Goal: Information Seeking & Learning: Learn about a topic

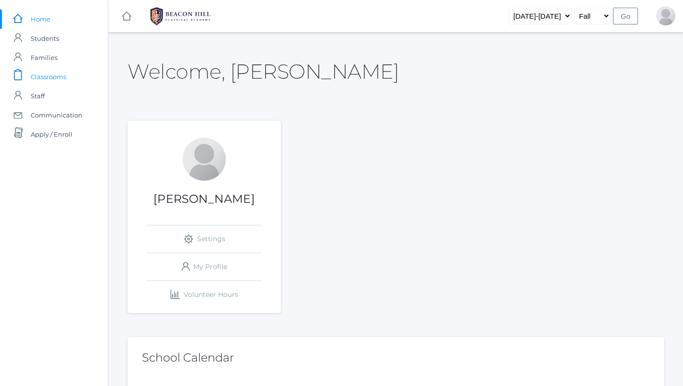
click at [44, 73] on span "Classrooms" at bounding box center [48, 76] width 35 height 19
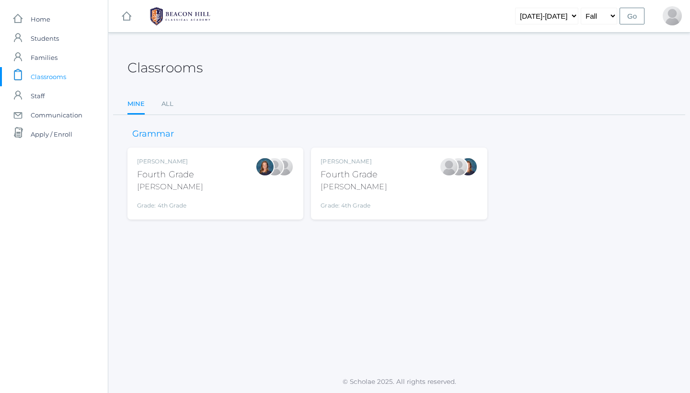
click at [387, 197] on div "Lydia Chaffin Fourth Grade Chaffin Grade: 4th Grade 04LA" at bounding box center [398, 183] width 157 height 53
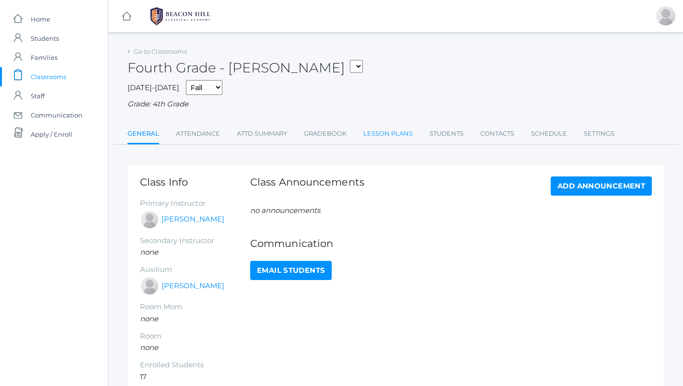
click at [387, 124] on link "Lesson Plans" at bounding box center [387, 133] width 49 height 19
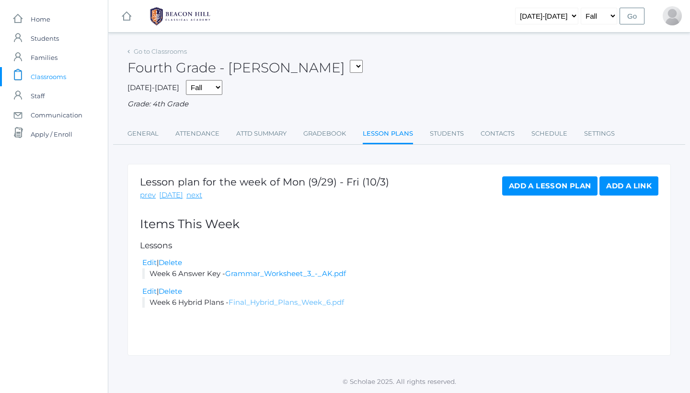
click at [275, 297] on link "Final_Hybrid_Plans_Week_6.pdf" at bounding box center [285, 301] width 115 height 9
click at [195, 192] on link "next" at bounding box center [194, 195] width 16 height 11
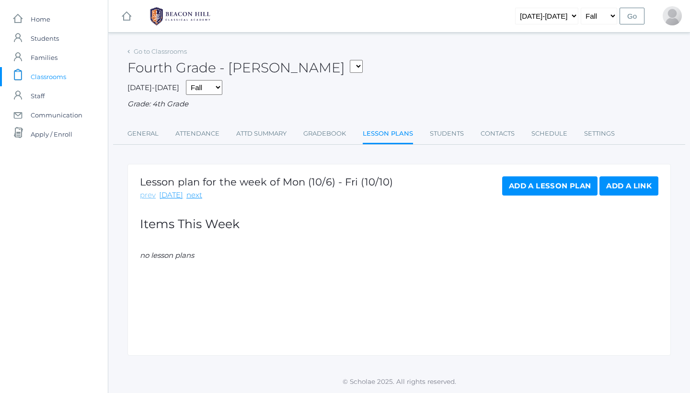
click at [152, 192] on link "prev" at bounding box center [148, 195] width 16 height 11
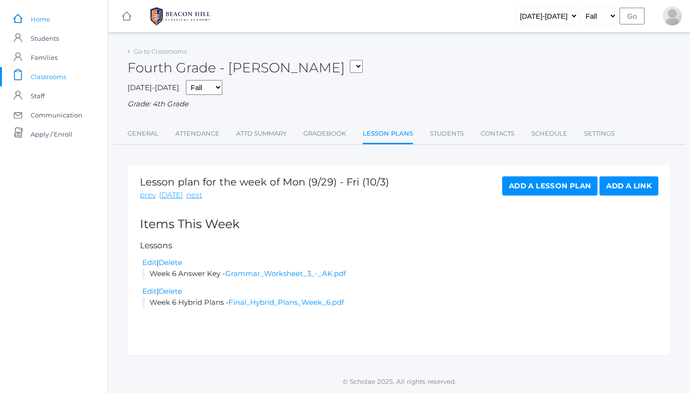
click at [40, 20] on span "Home" at bounding box center [41, 19] width 20 height 19
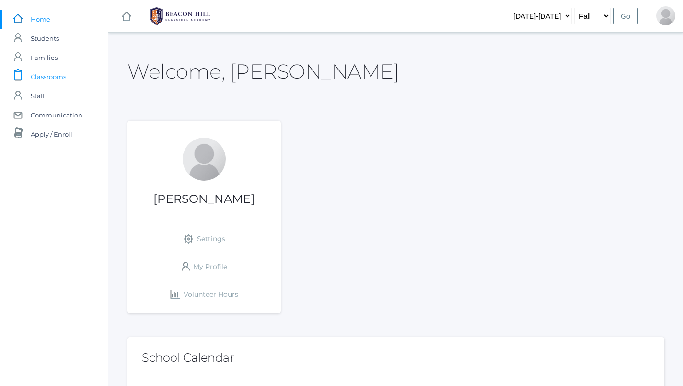
click at [74, 79] on link "icons/clipboard/plain Created with Sketch. Classrooms" at bounding box center [54, 76] width 108 height 19
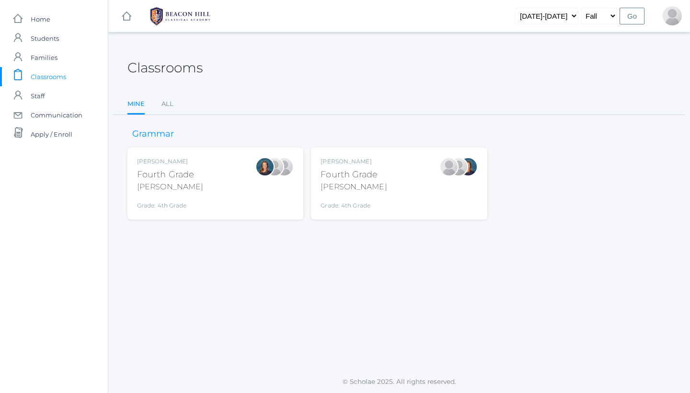
click at [227, 186] on div "[PERSON_NAME] Fourth Grade [PERSON_NAME] Grade: 4th Grade 04LA" at bounding box center [215, 183] width 157 height 53
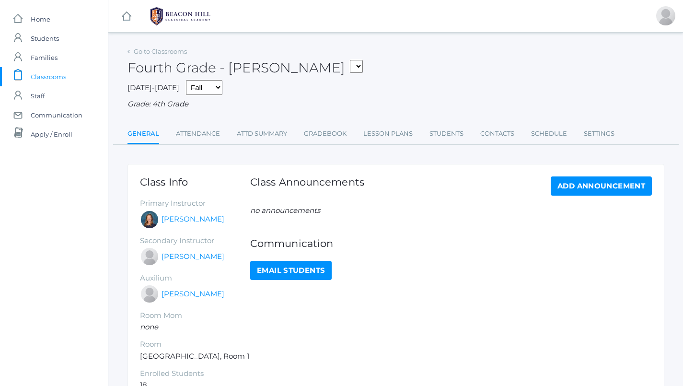
click at [394, 113] on div "Go to Classrooms Fourth Grade - Bradley 04LA - Fourth Grade Chaffin 04LA - Four…" at bounding box center [395, 95] width 536 height 100
click at [391, 124] on link "Lesson Plans" at bounding box center [387, 133] width 49 height 19
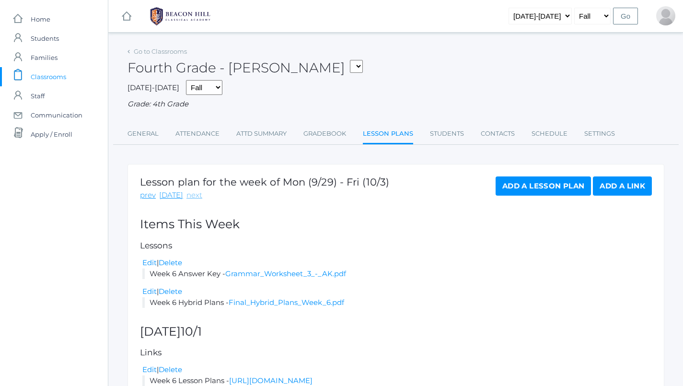
click at [192, 193] on link "next" at bounding box center [194, 195] width 16 height 11
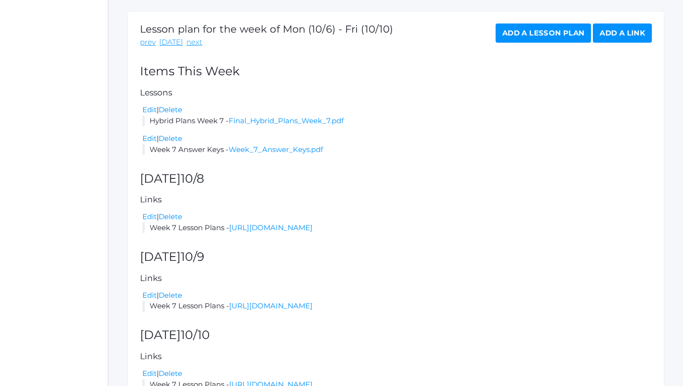
scroll to position [162, 0]
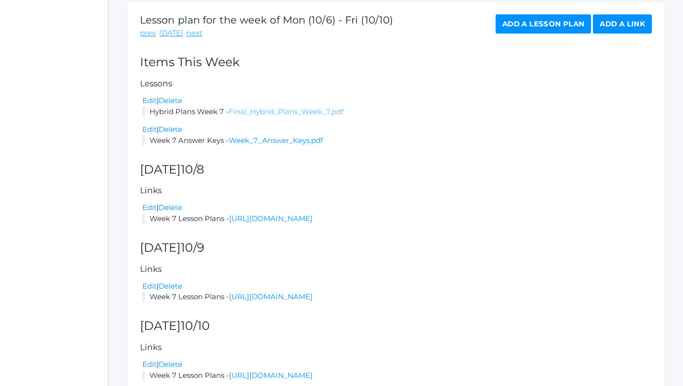
click at [287, 107] on link "Final_Hybrid_Plans_Week_7.pdf" at bounding box center [285, 111] width 115 height 9
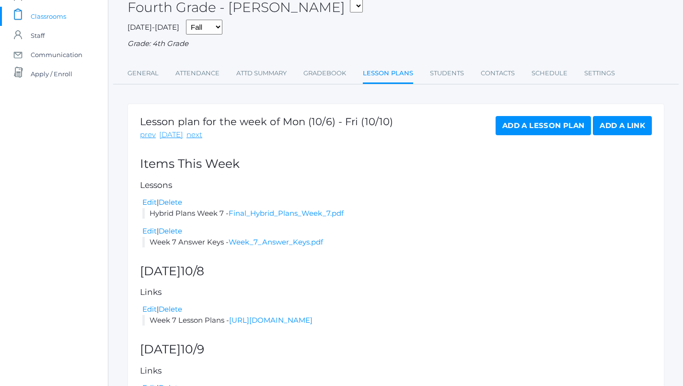
scroll to position [60, 0]
